Goal: Transaction & Acquisition: Purchase product/service

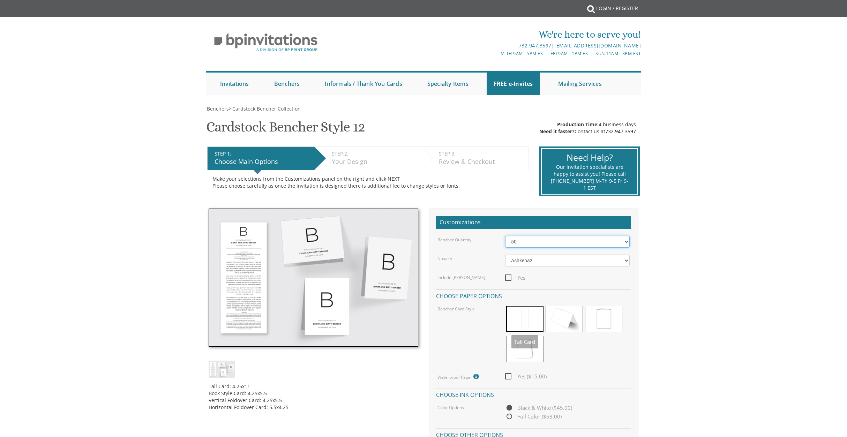
click at [527, 240] on select "50 60 70 80 90 100 125 150 175 200 225 250 275 300 325 350 375 400 425 450 475 …" at bounding box center [567, 242] width 125 height 12
select select "150"
click at [505, 236] on select "50 60 70 80 90 100 125 150 175 200 225 250 275 300 325 350 375 400 425 450 475 …" at bounding box center [567, 242] width 125 height 12
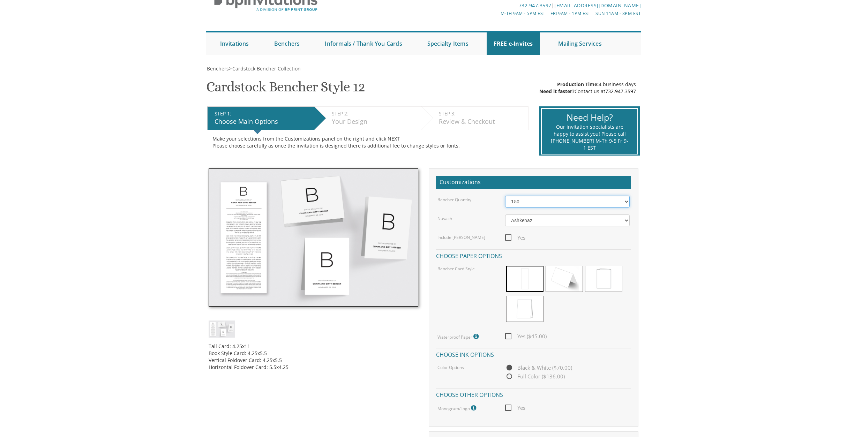
scroll to position [66, 0]
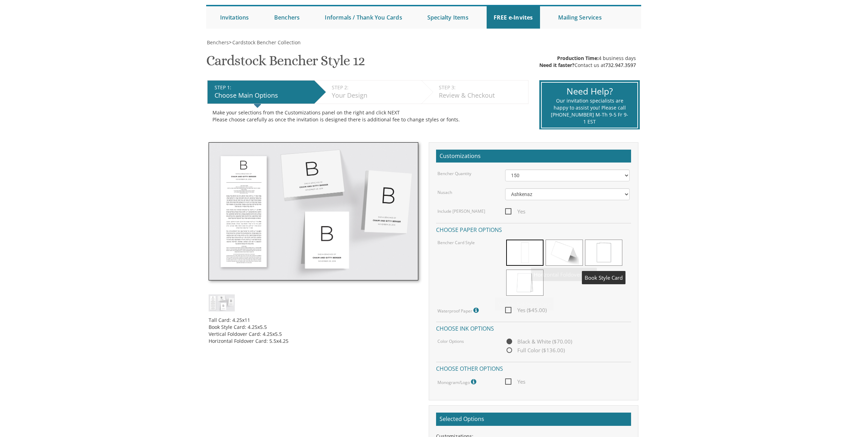
click at [595, 252] on span at bounding box center [603, 253] width 37 height 26
click at [517, 251] on span at bounding box center [524, 253] width 37 height 26
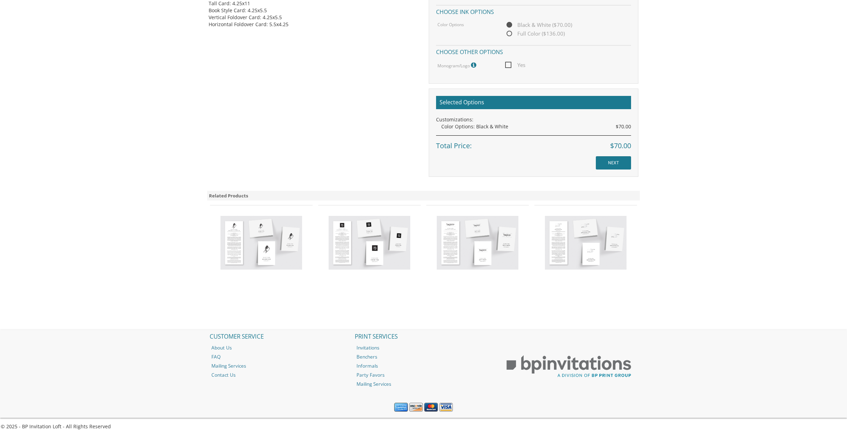
scroll to position [383, 0]
click at [272, 247] on img at bounding box center [261, 243] width 82 height 54
click at [241, 246] on img at bounding box center [261, 243] width 82 height 54
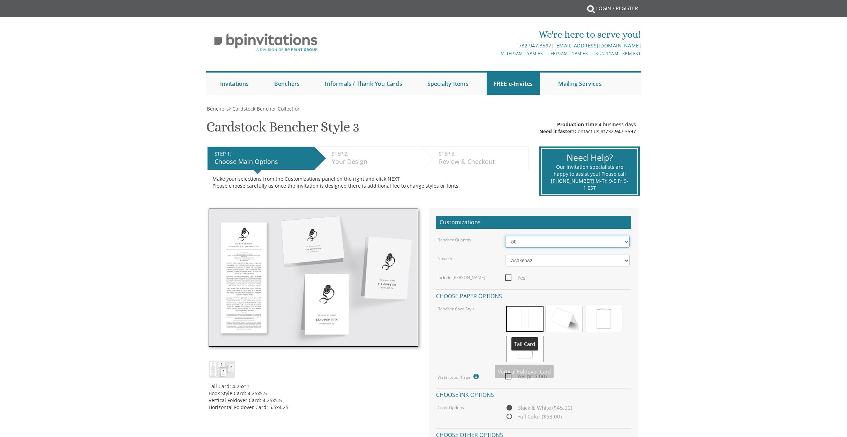
click at [528, 238] on select "50 60 70 80 90 100 125 150 175 200 225 250 275 300 325 350 375 400 425 450 475 …" at bounding box center [567, 242] width 125 height 12
select select "150"
click at [505, 236] on select "50 60 70 80 90 100 125 150 175 200 225 250 275 300 325 350 375 400 425 450 475 …" at bounding box center [567, 242] width 125 height 12
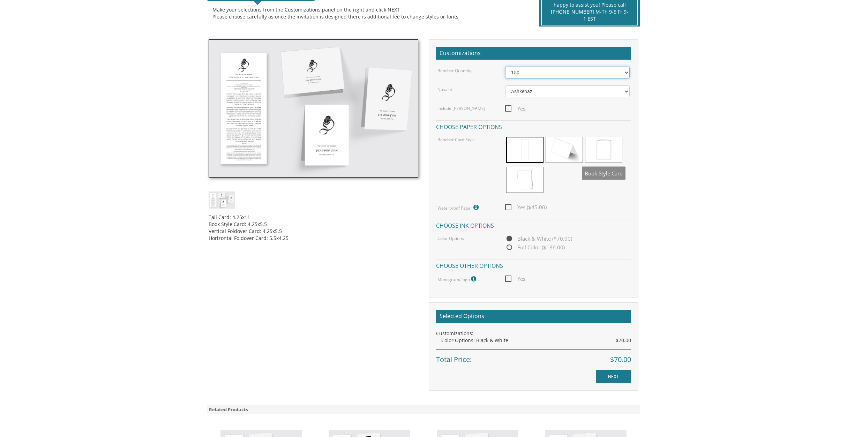
scroll to position [181, 0]
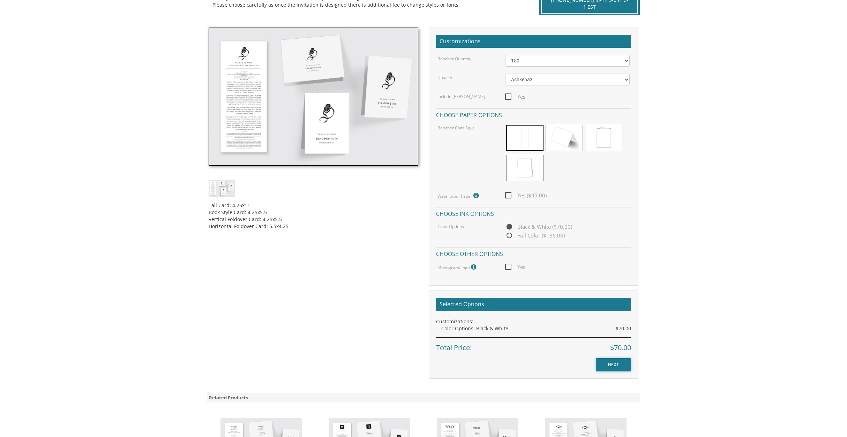
click at [621, 363] on input "NEXT" at bounding box center [613, 364] width 35 height 13
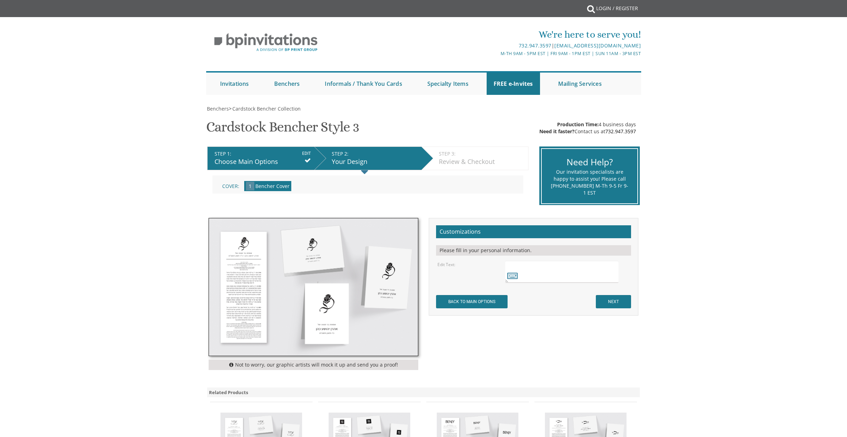
click at [550, 274] on textarea at bounding box center [561, 272] width 113 height 22
click at [382, 281] on img at bounding box center [313, 286] width 209 height 137
click at [387, 271] on img at bounding box center [313, 286] width 209 height 137
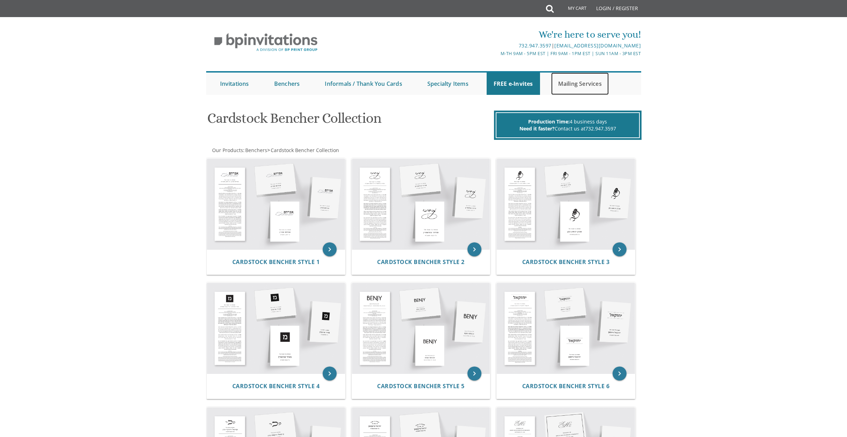
click at [566, 82] on link "Mailing Services" at bounding box center [580, 84] width 58 height 22
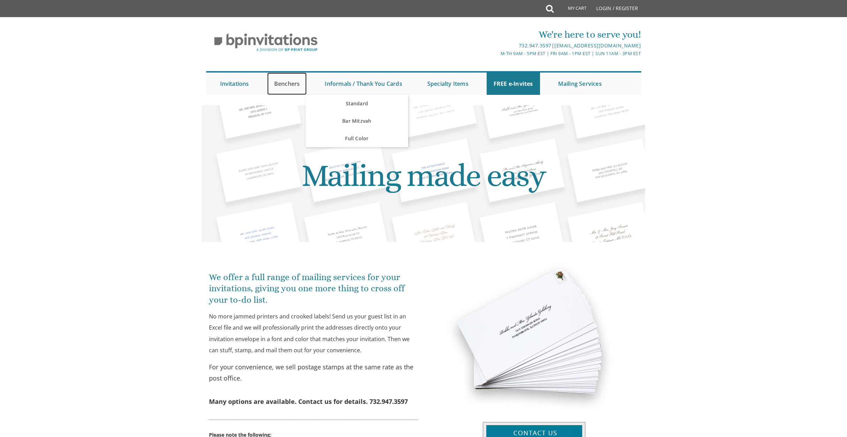
click at [289, 83] on link "Benchers" at bounding box center [287, 84] width 40 height 22
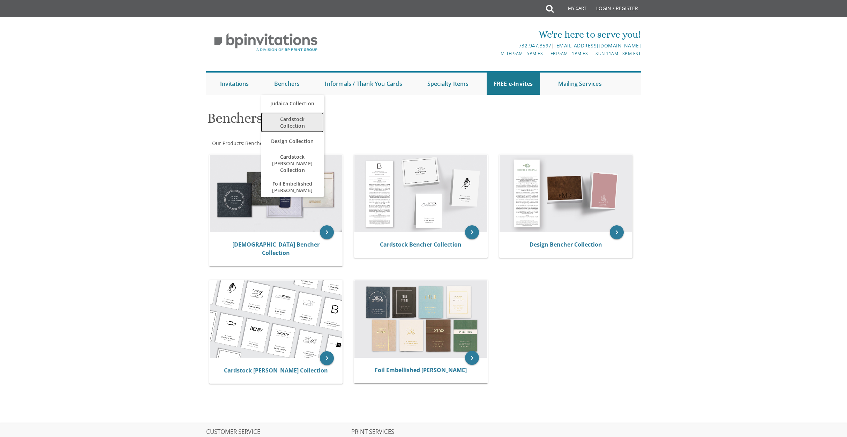
click at [287, 122] on span "Cardstock Collection" at bounding box center [292, 122] width 49 height 20
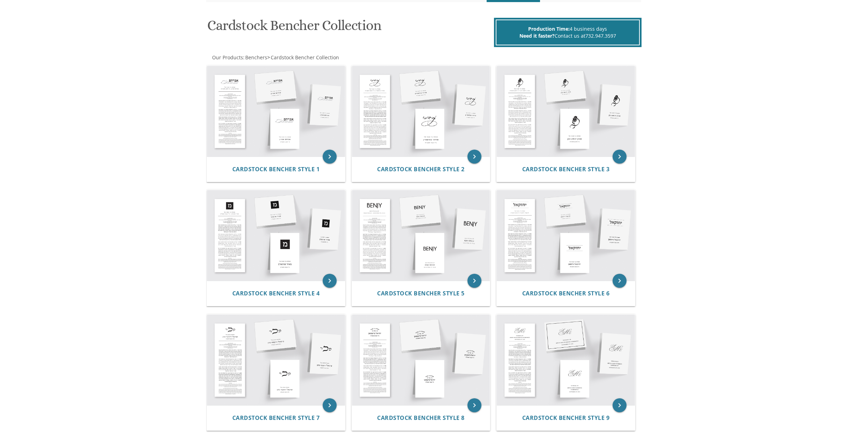
scroll to position [89, 0]
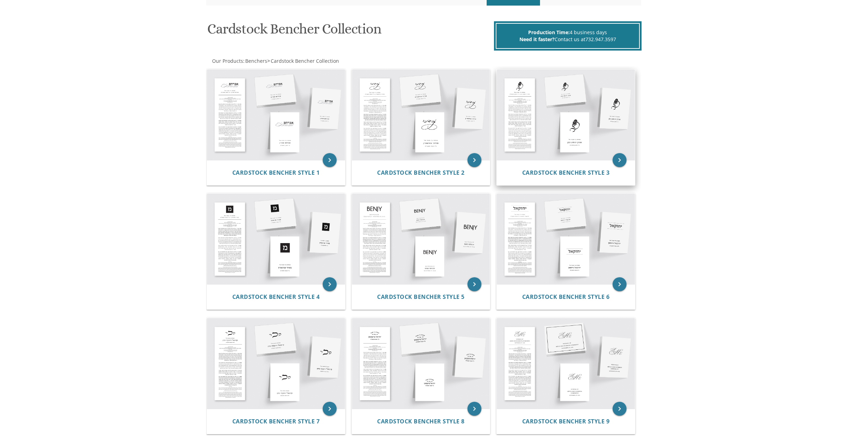
click at [574, 134] on img at bounding box center [566, 114] width 138 height 91
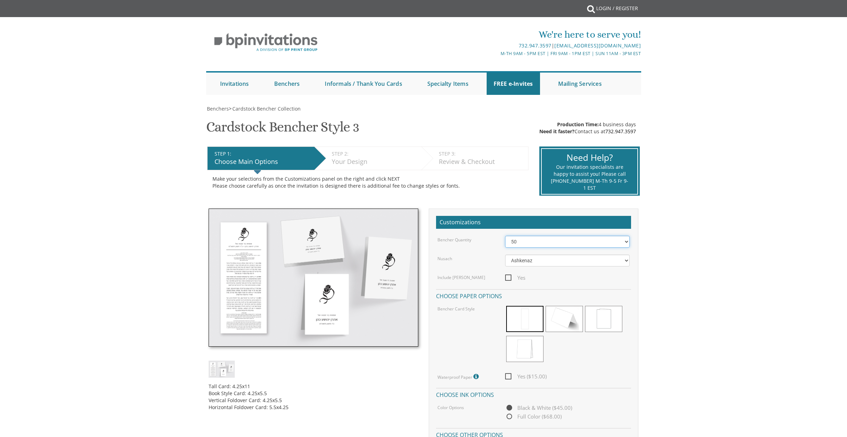
click at [516, 245] on select "50 60 70 80 90 100 125 150 175 200 225 250 275 300 325 350 375 400 425 450 475 …" at bounding box center [567, 242] width 125 height 12
click at [505, 236] on select "50 60 70 80 90 100 125 150 175 200 225 250 275 300 325 350 375 400 425 450 475 …" at bounding box center [567, 242] width 125 height 12
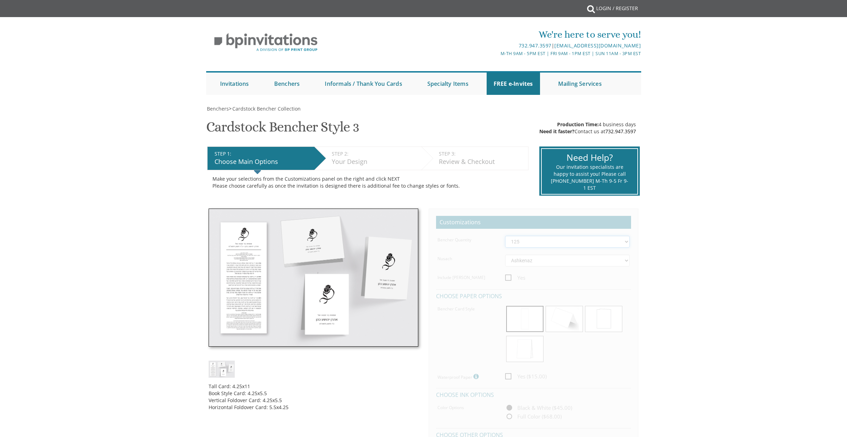
click at [518, 242] on select "50 60 70 80 90 100 125 150 175 200 225 250 275 300 325 350 375 400 425 450 475 …" at bounding box center [567, 242] width 125 height 12
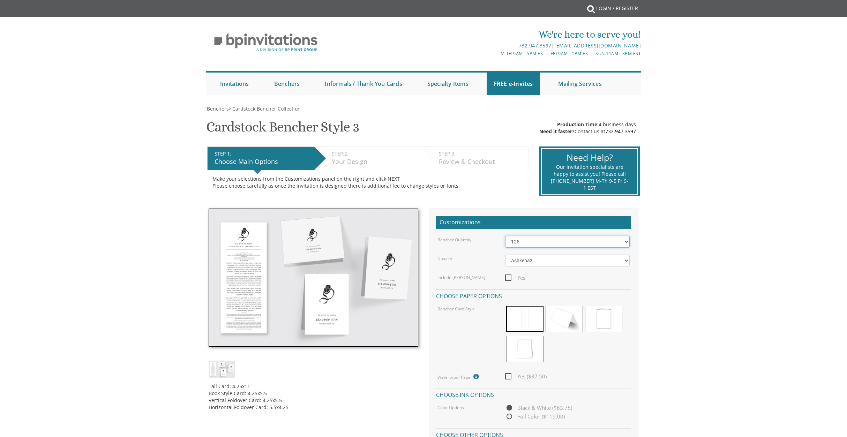
select select "150"
click at [505, 236] on select "50 60 70 80 90 100 125 150 175 200 225 250 275 300 325 350 375 400 425 450 475 …" at bounding box center [567, 242] width 125 height 12
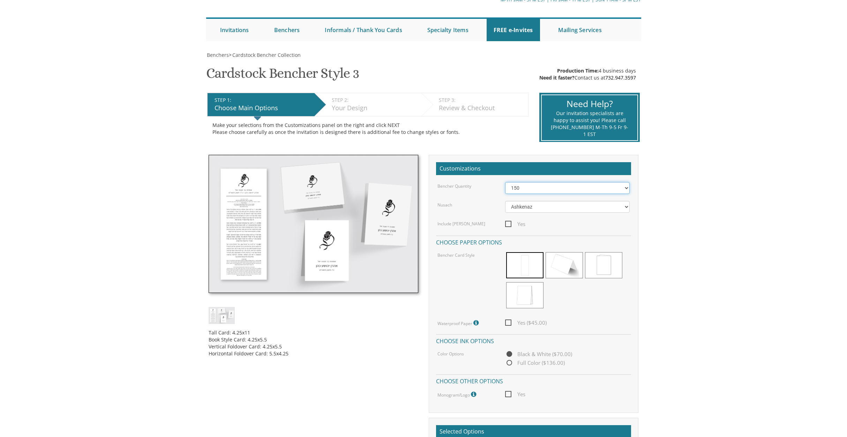
scroll to position [55, 0]
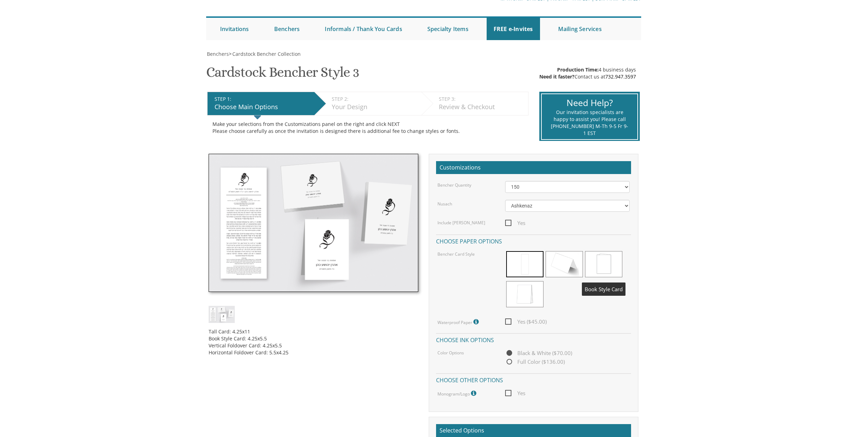
click at [611, 265] on span at bounding box center [603, 264] width 37 height 26
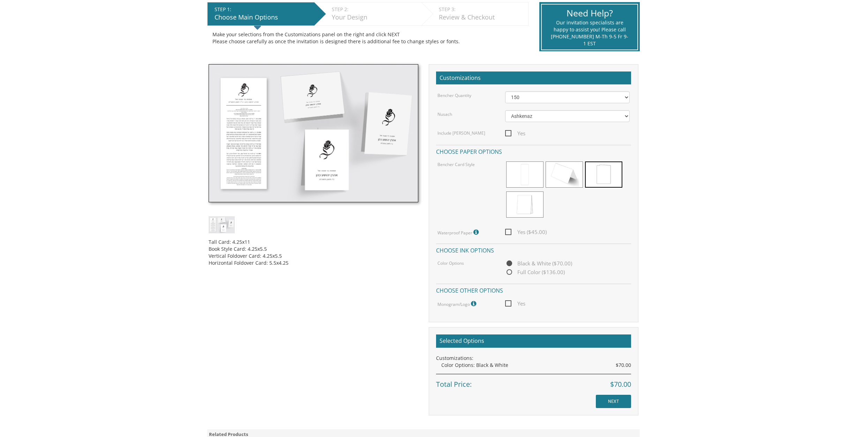
scroll to position [145, 0]
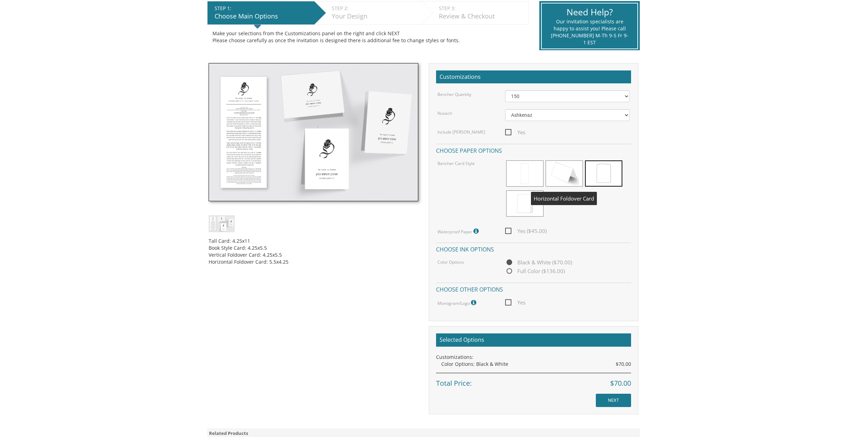
click at [567, 174] on span at bounding box center [563, 173] width 37 height 26
click at [530, 204] on span at bounding box center [524, 203] width 37 height 26
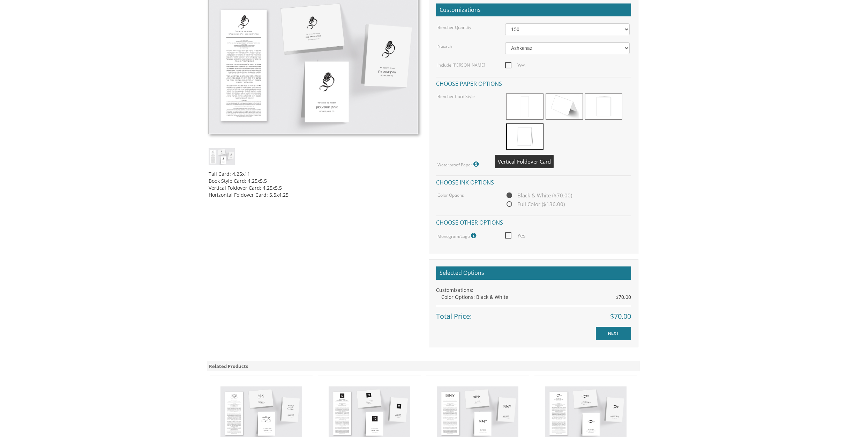
scroll to position [213, 0]
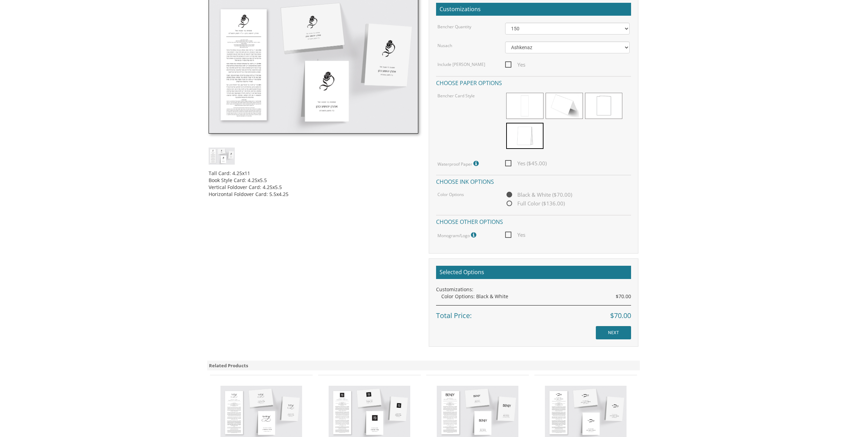
click at [508, 237] on span "Yes" at bounding box center [515, 235] width 20 height 9
click at [508, 236] on input "Yes" at bounding box center [507, 234] width 5 height 5
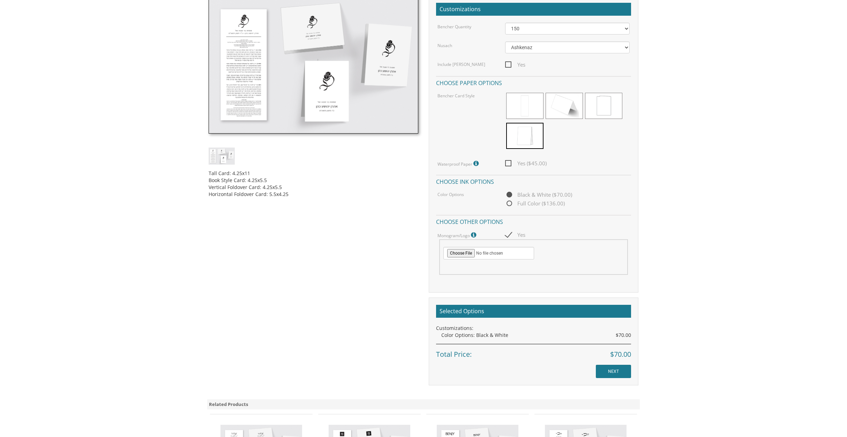
click at [509, 234] on span "Yes" at bounding box center [515, 235] width 20 height 9
click at [509, 234] on input "Yes" at bounding box center [507, 234] width 5 height 5
checkbox input "false"
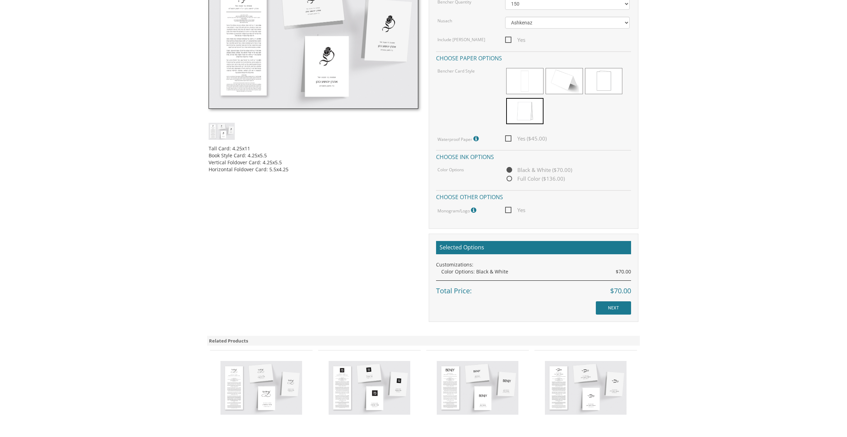
scroll to position [279, 0]
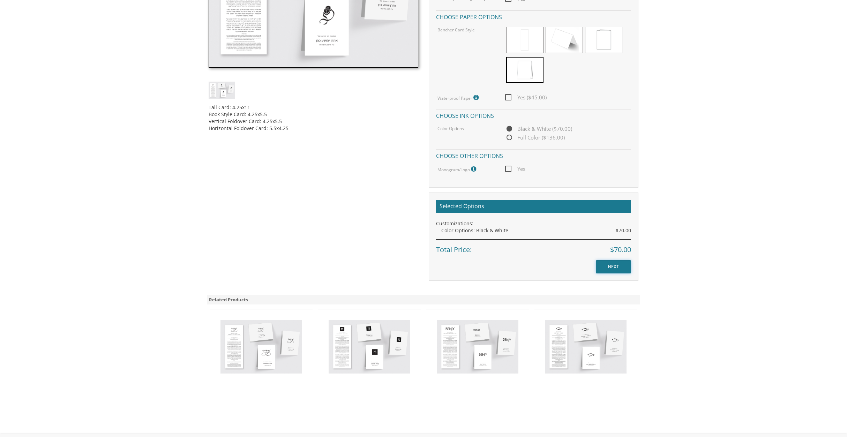
click at [614, 271] on input "NEXT" at bounding box center [613, 266] width 35 height 13
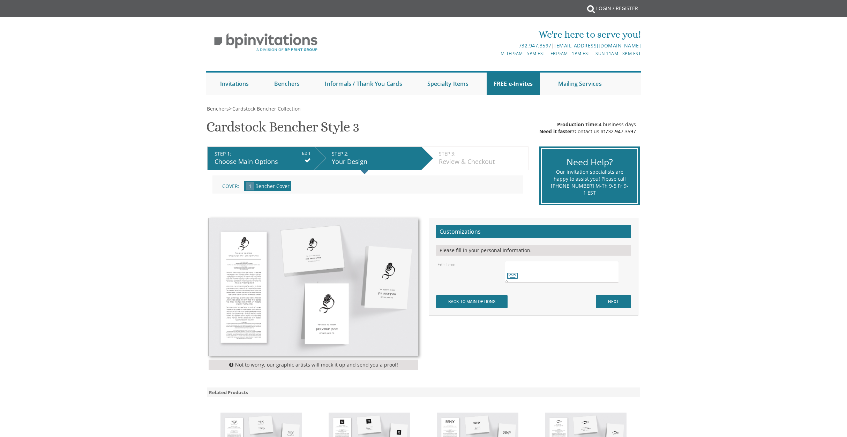
click at [566, 272] on textarea at bounding box center [561, 272] width 113 height 22
click at [511, 279] on icon at bounding box center [512, 276] width 10 height 10
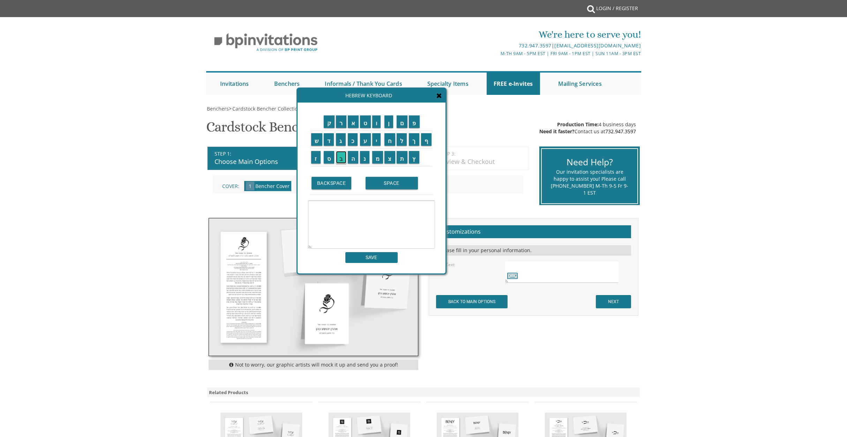
click at [339, 156] on input "ב" at bounding box center [341, 157] width 10 height 13
click at [341, 124] on input "ר" at bounding box center [341, 121] width 10 height 13
click at [385, 189] on td "SPACE" at bounding box center [398, 183] width 69 height 23
click at [379, 160] on input "מ" at bounding box center [378, 157] width 11 height 13
click at [386, 159] on input "צ" at bounding box center [390, 157] width 11 height 13
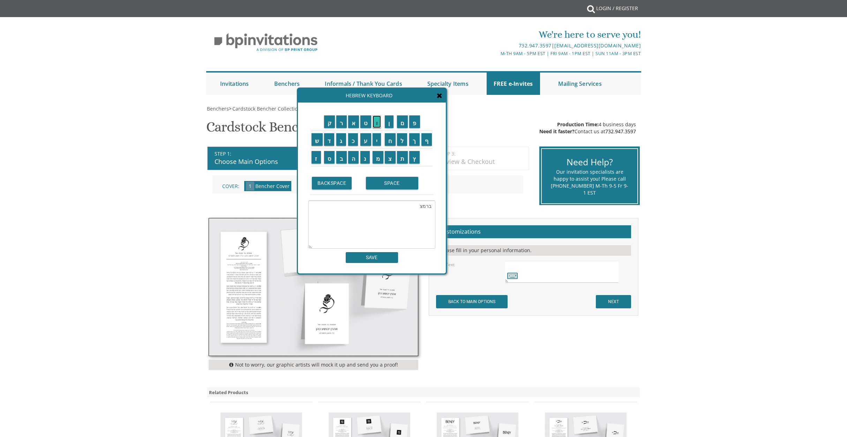
click at [375, 126] on input "ו" at bounding box center [377, 121] width 9 height 13
click at [379, 187] on input "SPACE" at bounding box center [392, 183] width 52 height 13
click at [427, 206] on textarea "ברמצו" at bounding box center [371, 225] width 127 height 48
click at [406, 183] on input "SPACE" at bounding box center [392, 183] width 52 height 13
click at [415, 205] on textarea "בר מצו" at bounding box center [371, 225] width 127 height 48
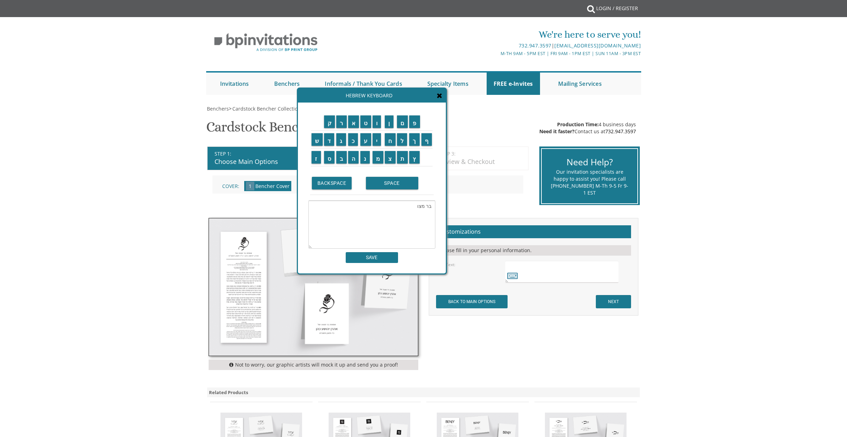
drag, startPoint x: 417, startPoint y: 207, endPoint x: 420, endPoint y: 215, distance: 8.0
click at [417, 208] on textarea "בר מצו" at bounding box center [371, 225] width 127 height 48
click at [354, 159] on input "ה" at bounding box center [353, 157] width 11 height 13
click at [378, 183] on input "SPACE" at bounding box center [392, 183] width 52 height 13
click at [321, 145] on input "ש" at bounding box center [316, 139] width 11 height 13
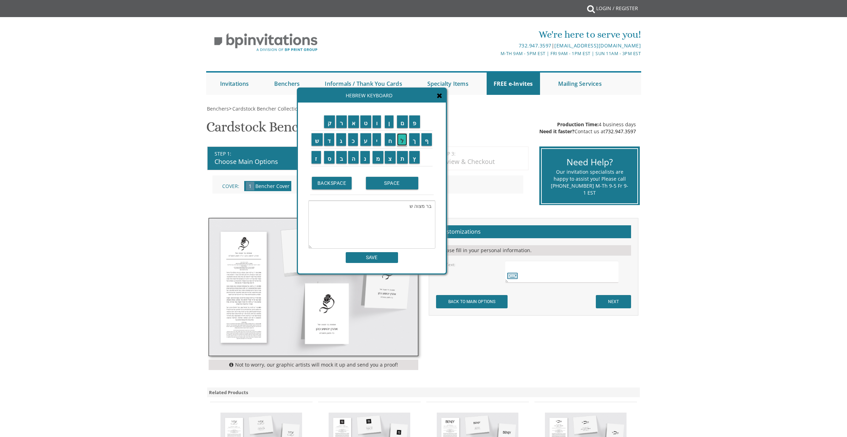
click at [405, 141] on input "ל" at bounding box center [402, 139] width 10 height 13
click at [394, 189] on input "SPACE" at bounding box center [392, 183] width 52 height 13
drag, startPoint x: 316, startPoint y: 142, endPoint x: 322, endPoint y: 143, distance: 5.6
click at [316, 143] on input "ש" at bounding box center [316, 139] width 11 height 13
click at [401, 141] on input "ל" at bounding box center [402, 139] width 10 height 13
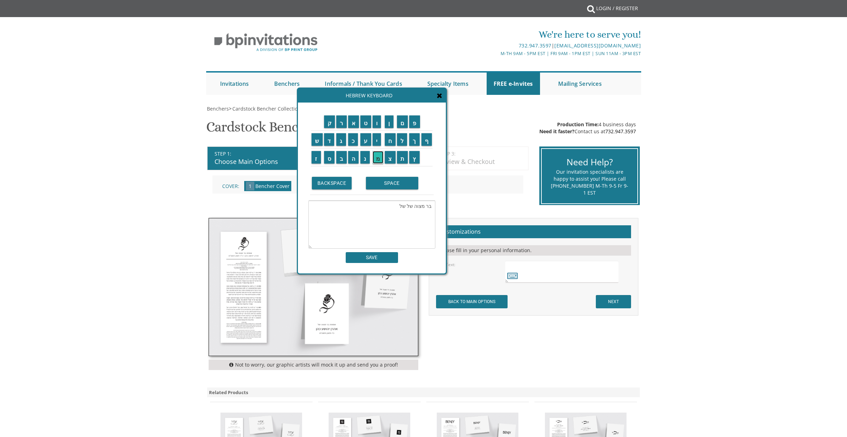
click at [377, 159] on input "מ" at bounding box center [378, 157] width 11 height 13
click at [349, 158] on input "ה" at bounding box center [353, 157] width 11 height 13
click at [380, 184] on input "SPACE" at bounding box center [392, 183] width 52 height 13
drag, startPoint x: 377, startPoint y: 141, endPoint x: 370, endPoint y: 141, distance: 6.7
click at [376, 141] on input "י" at bounding box center [377, 139] width 9 height 13
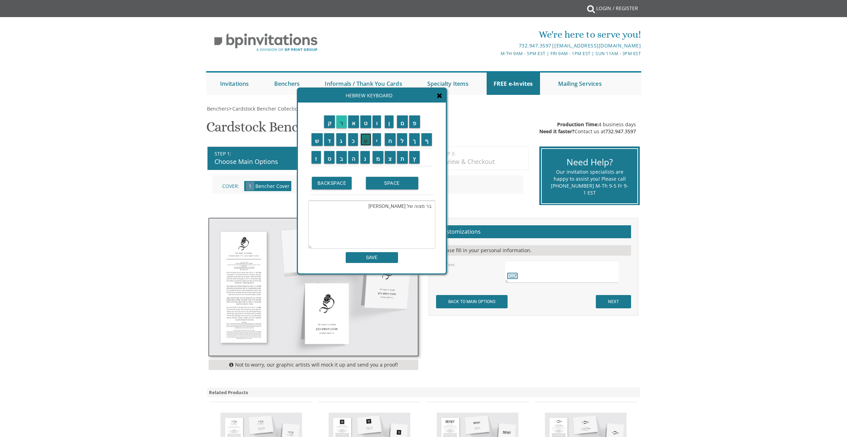
drag, startPoint x: 365, startPoint y: 142, endPoint x: 338, endPoint y: 115, distance: 37.5
click at [365, 142] on input "ע" at bounding box center [365, 139] width 11 height 13
click at [329, 122] on input "ק" at bounding box center [329, 121] width 11 height 13
click at [343, 159] on input "ב" at bounding box center [341, 157] width 10 height 13
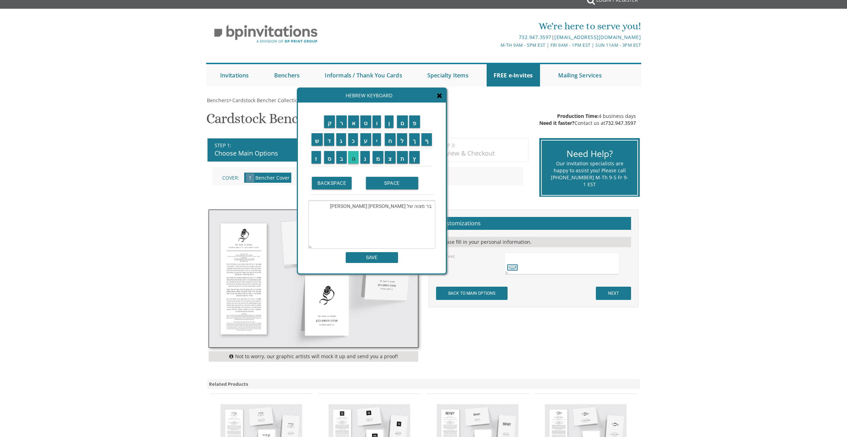
scroll to position [11, 0]
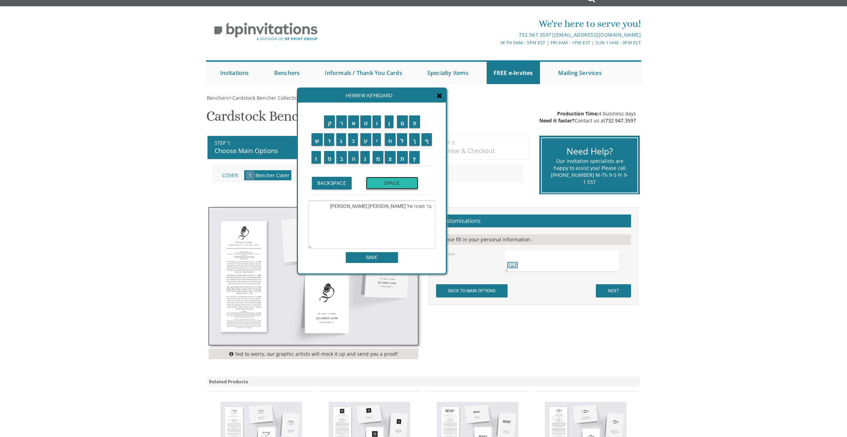
click at [392, 185] on input "SPACE" at bounding box center [392, 183] width 52 height 13
click at [378, 140] on input "י" at bounding box center [377, 139] width 9 height 13
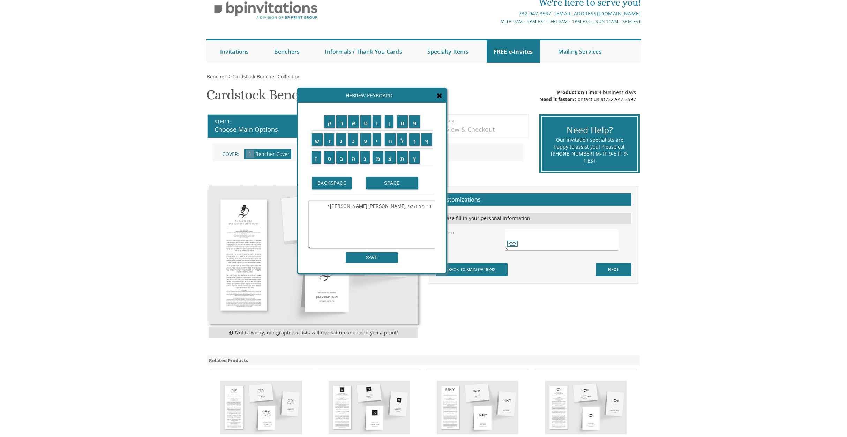
scroll to position [33, 0]
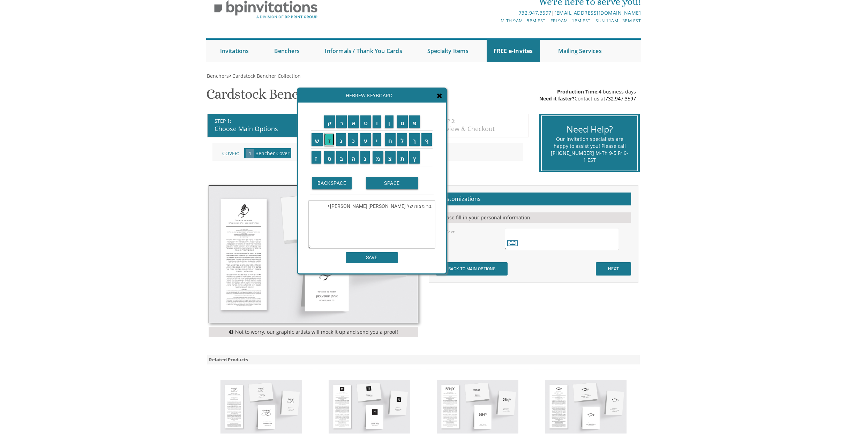
click at [330, 141] on input "ד" at bounding box center [329, 139] width 10 height 13
click at [406, 187] on input "SPACE" at bounding box center [392, 183] width 52 height 13
click at [354, 123] on input "א" at bounding box center [353, 121] width 11 height 13
click at [405, 140] on input "ל" at bounding box center [402, 139] width 10 height 13
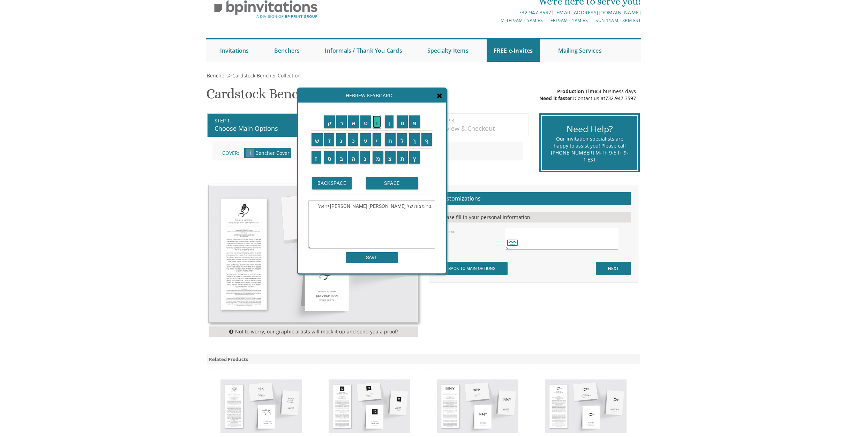
click at [377, 125] on input "ו" at bounding box center [377, 121] width 9 height 13
click at [405, 141] on input "ל" at bounding box center [402, 139] width 10 height 13
click at [395, 185] on input "SPACE" at bounding box center [392, 183] width 52 height 13
click at [405, 161] on input "ת" at bounding box center [402, 157] width 11 height 13
drag, startPoint x: 316, startPoint y: 138, endPoint x: 336, endPoint y: 137, distance: 20.3
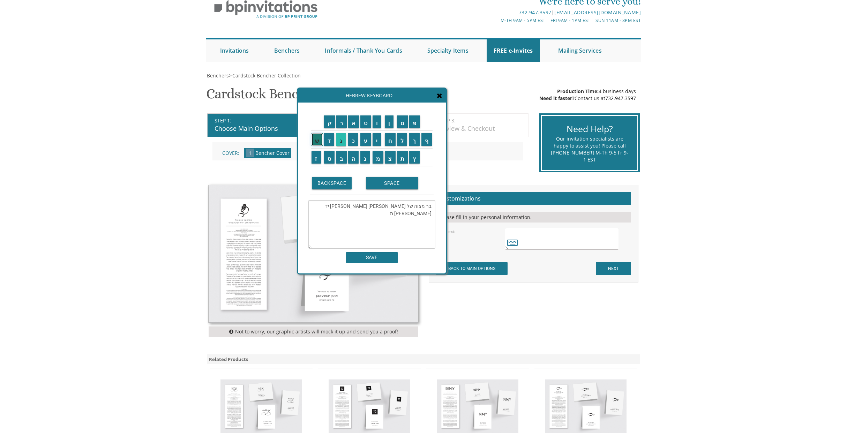
click at [316, 138] on input "ש" at bounding box center [316, 139] width 11 height 13
click at [418, 124] on input "פ" at bounding box center [414, 121] width 11 height 13
click at [353, 158] on input "ה" at bounding box center [353, 157] width 11 height 13
type textarea "בר מצוה של שלמה יעקב יד אלול תשפה"
click at [381, 257] on input "SAVE" at bounding box center [372, 257] width 52 height 11
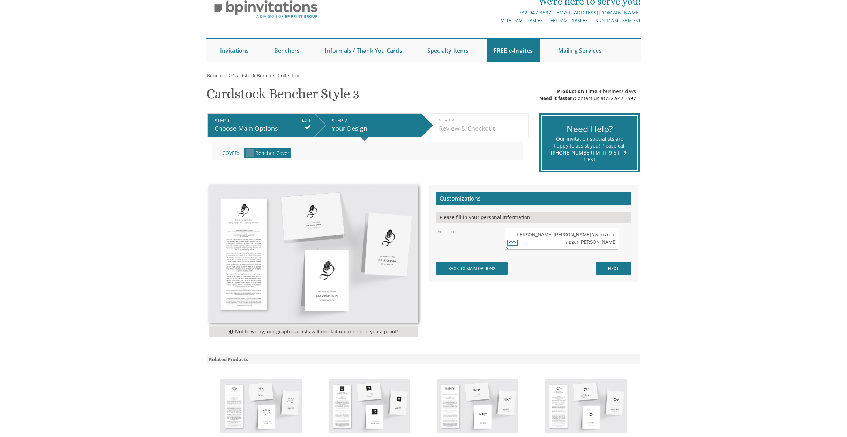
click at [562, 234] on textarea "בר מצוה של שלמה יעקב יד אלול תשפה" at bounding box center [561, 239] width 113 height 22
click at [534, 236] on textarea "בר מצוה של שלמה יעקב י"ד אלול תשפה" at bounding box center [561, 239] width 113 height 22
click at [565, 236] on textarea "בר מצוה של שלמה יעקב י"ד אלול תשפ"ה" at bounding box center [561, 239] width 113 height 22
click at [616, 235] on textarea "בר מצוה של שלמה יעקב י"ד אלול תשפ"ה" at bounding box center [561, 239] width 113 height 22
type textarea "בר מצוה של שלמה יעקב י"ד אלול תשפ"ה"
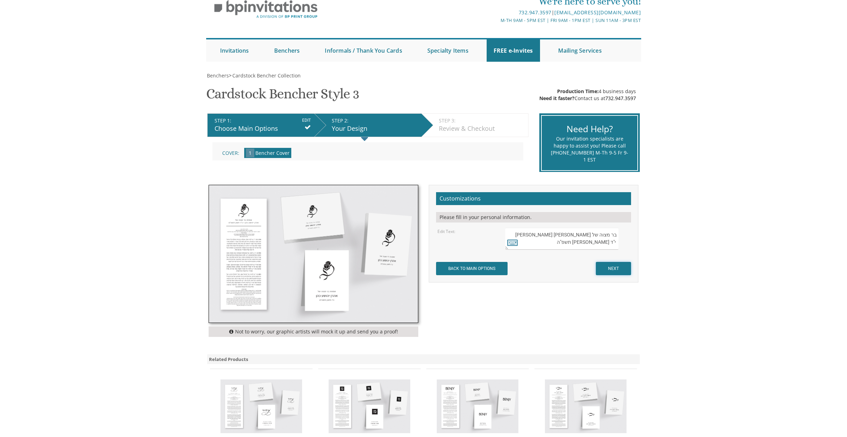
click at [609, 267] on input "NEXT" at bounding box center [613, 268] width 35 height 13
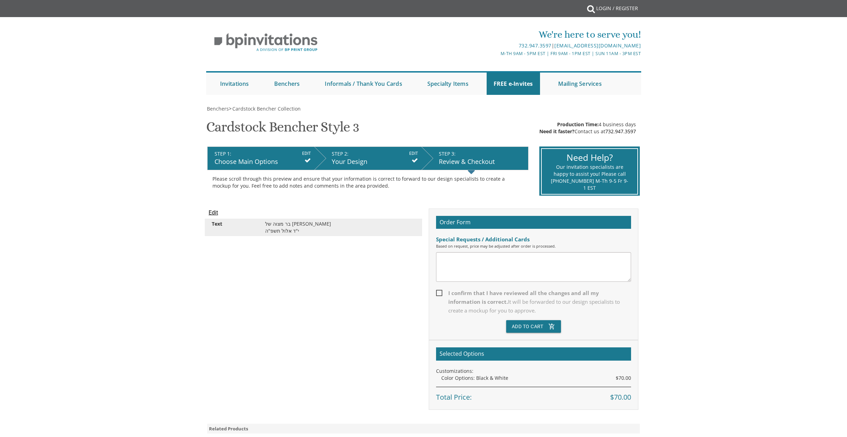
click at [564, 256] on textarea at bounding box center [533, 267] width 195 height 30
drag, startPoint x: 562, startPoint y: 300, endPoint x: 559, endPoint y: 285, distance: 15.6
click at [562, 300] on span "It will be forwarded to our design specialists to create a mockup for you to ap…" at bounding box center [534, 306] width 172 height 16
click at [441, 295] on input "I confirm that I have reviewed all the changes and all my information is correc…" at bounding box center [438, 292] width 5 height 5
checkbox input "true"
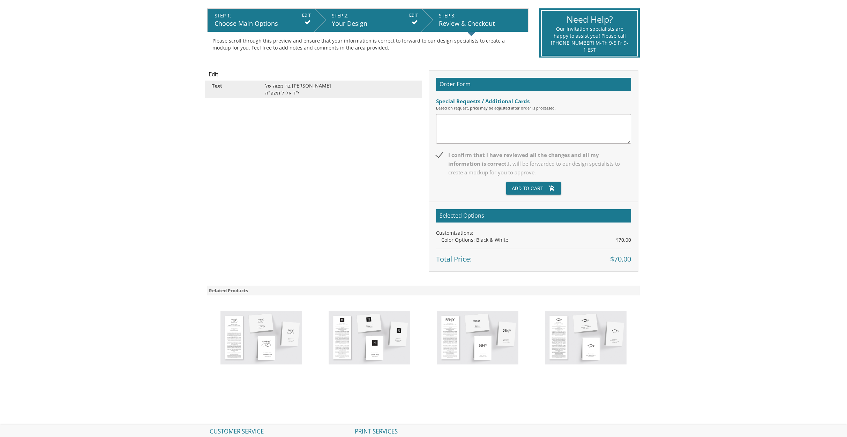
scroll to position [45, 0]
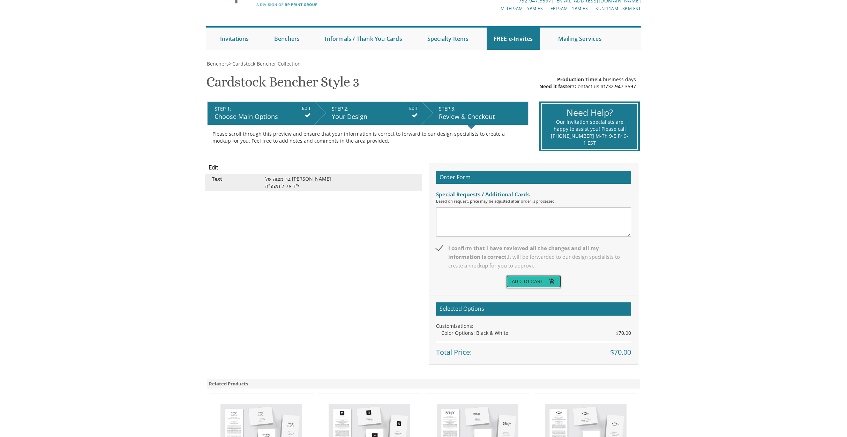
click at [544, 276] on button "Add To Cart add_shopping_cart" at bounding box center [533, 281] width 55 height 13
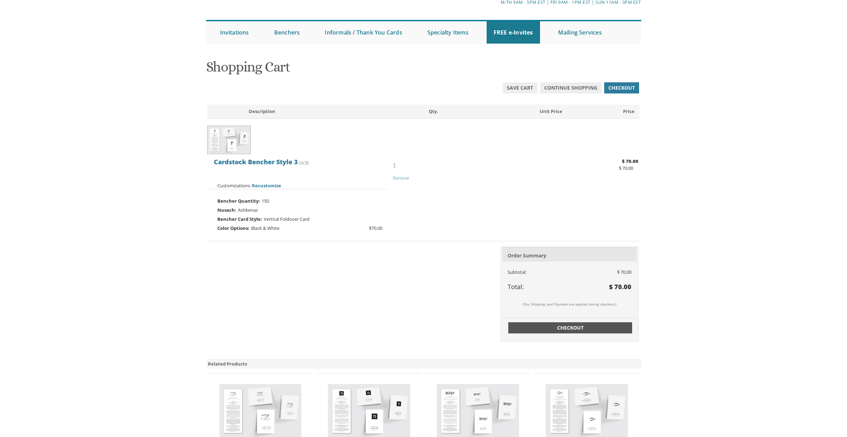
scroll to position [52, 0]
click at [567, 329] on span "Checkout" at bounding box center [570, 327] width 116 height 7
